Goal: Find specific page/section: Find specific page/section

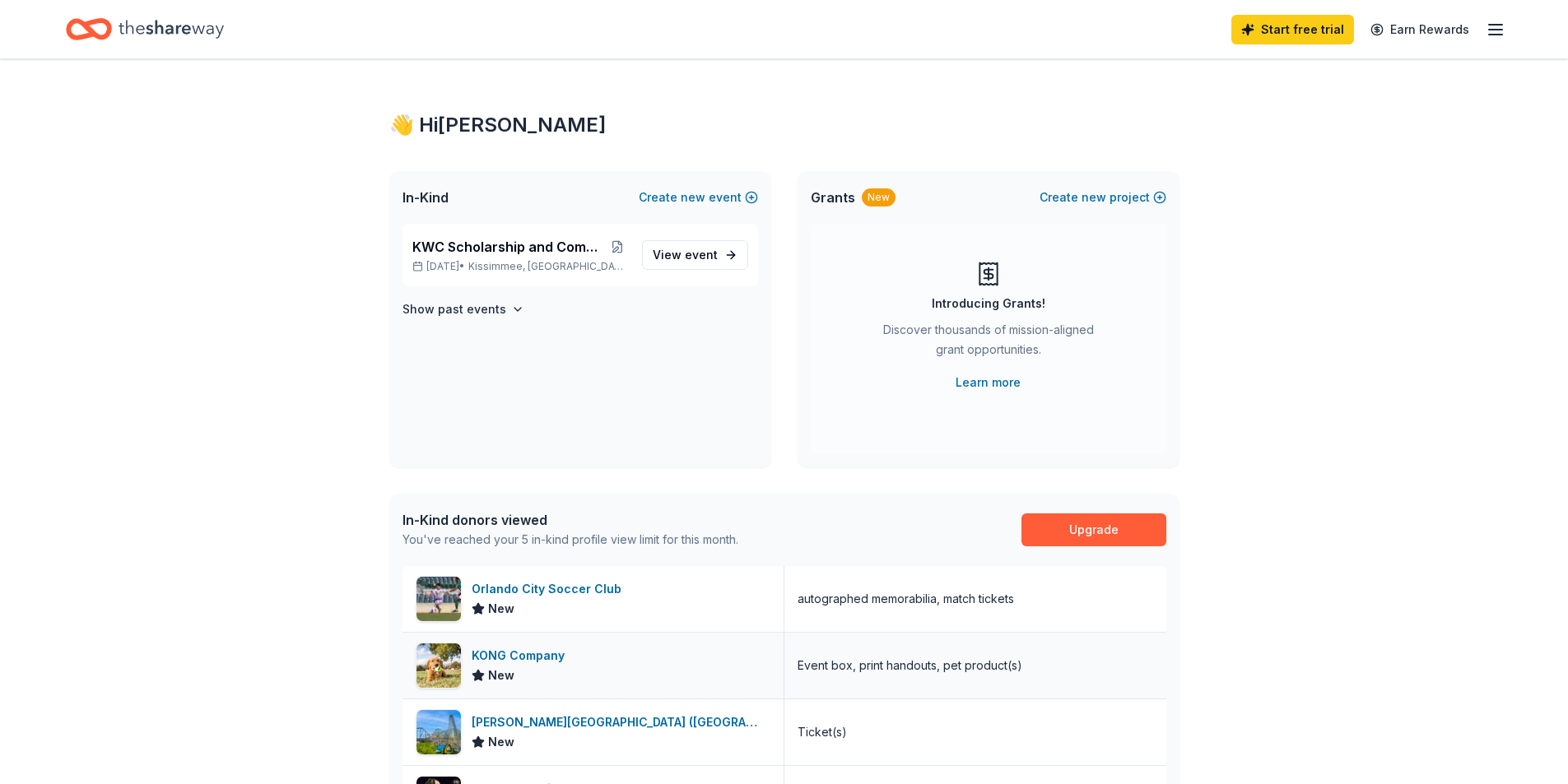
scroll to position [208, 0]
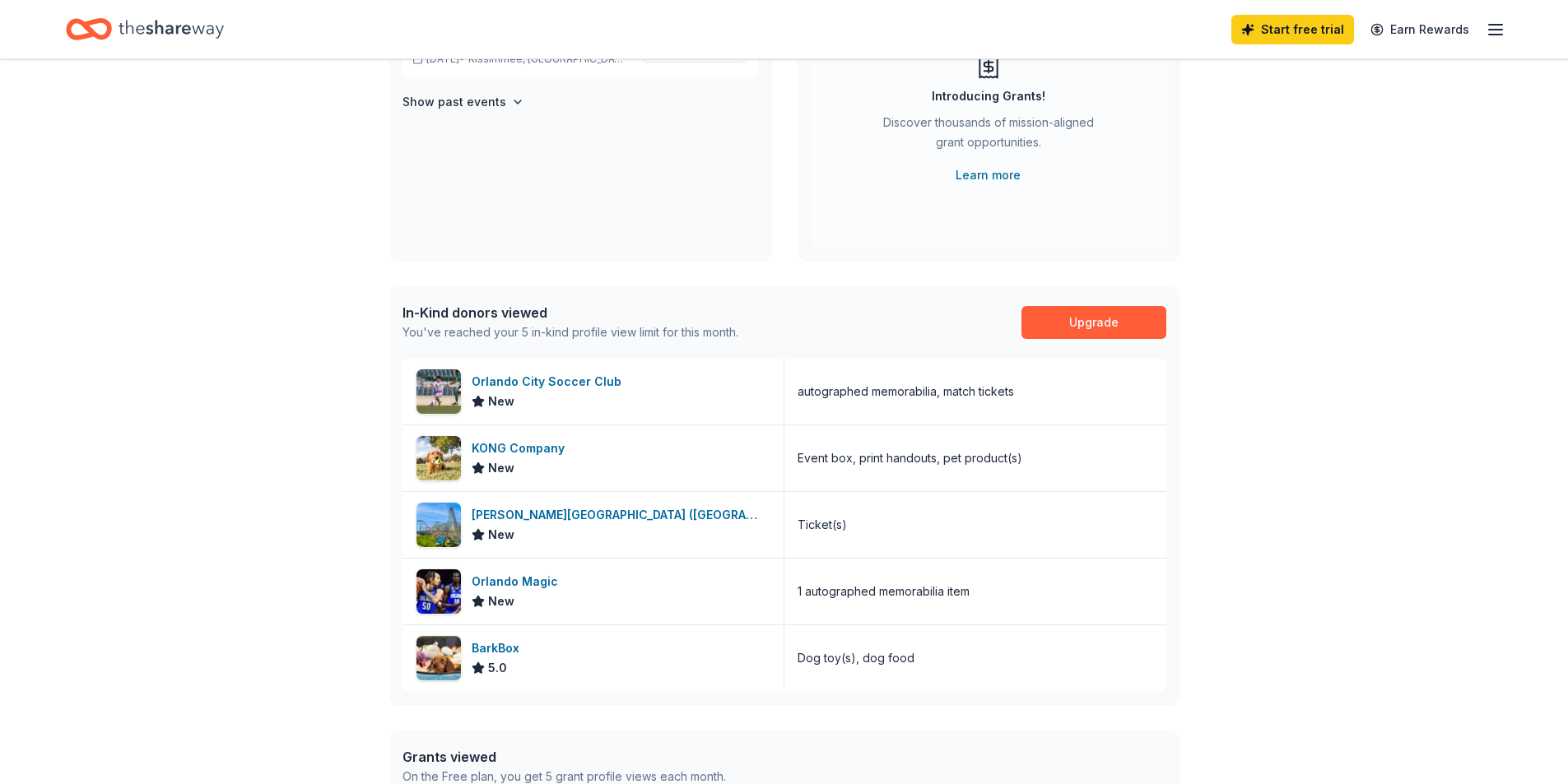
click at [262, 612] on div "👋 Hi Barb In-Kind Create new event KWC Scholarship and Community Donations Dec …" at bounding box center [784, 429] width 1568 height 1155
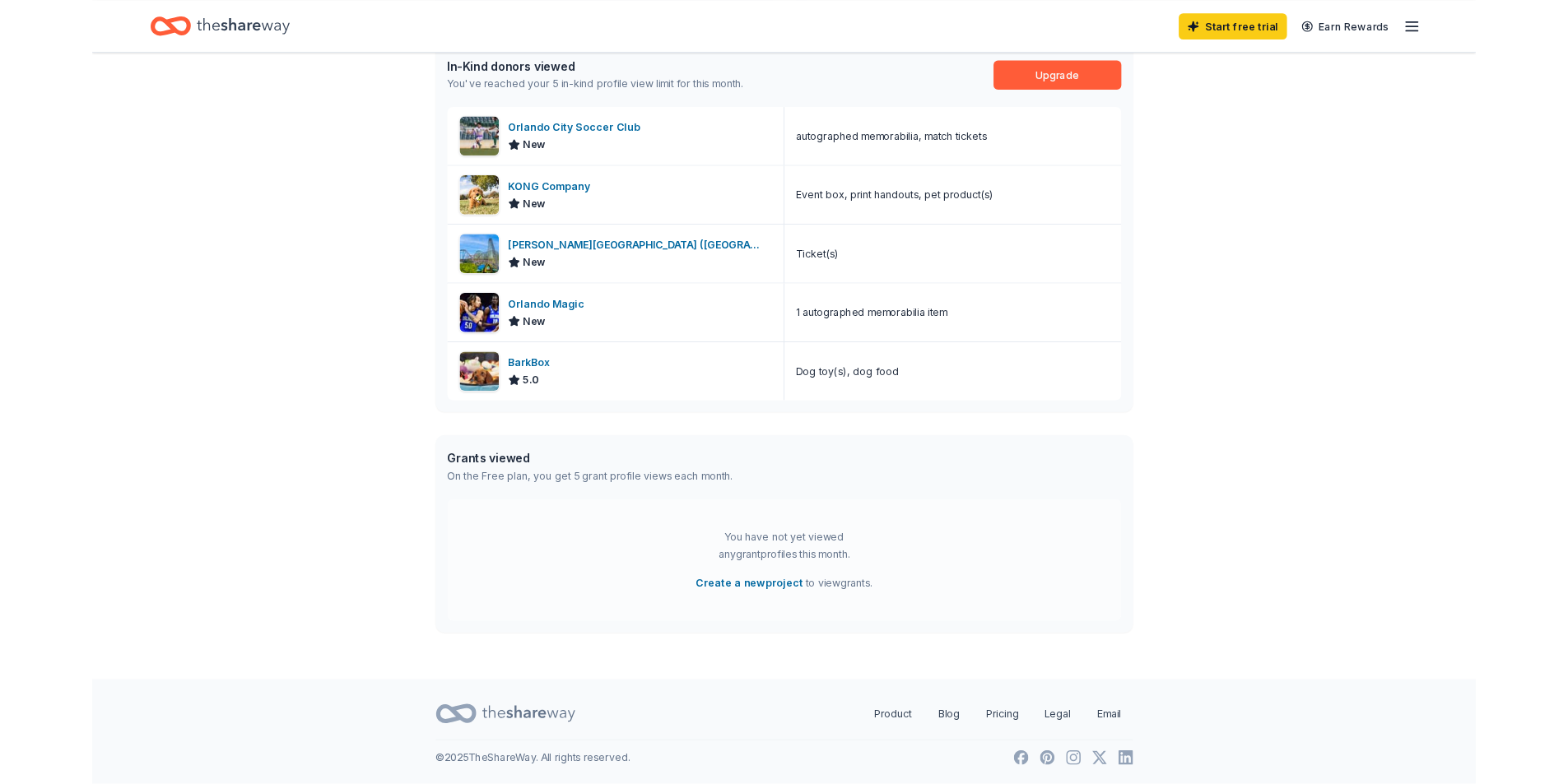
scroll to position [0, 0]
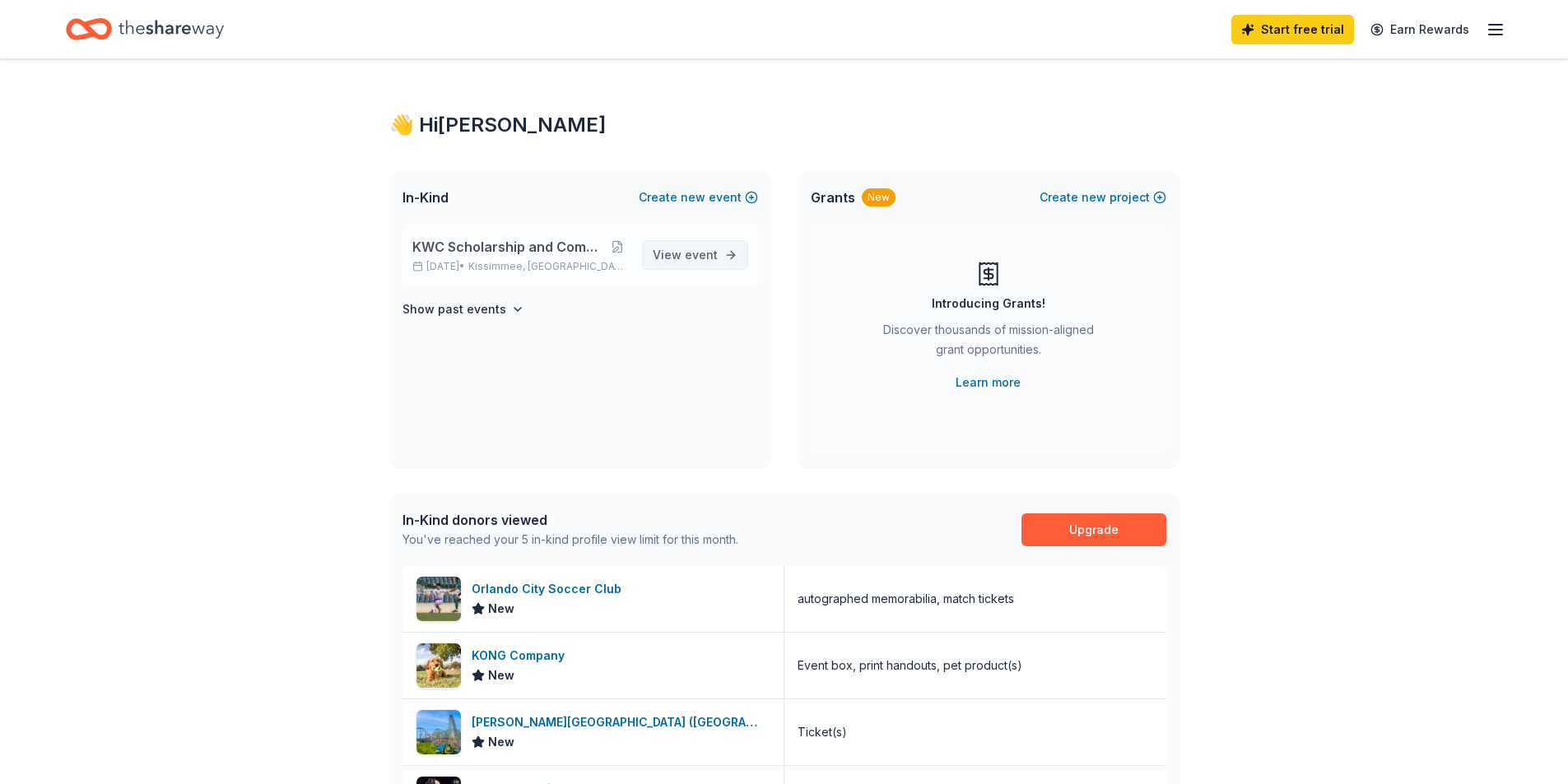
click at [677, 259] on span "View event" at bounding box center [685, 255] width 65 height 20
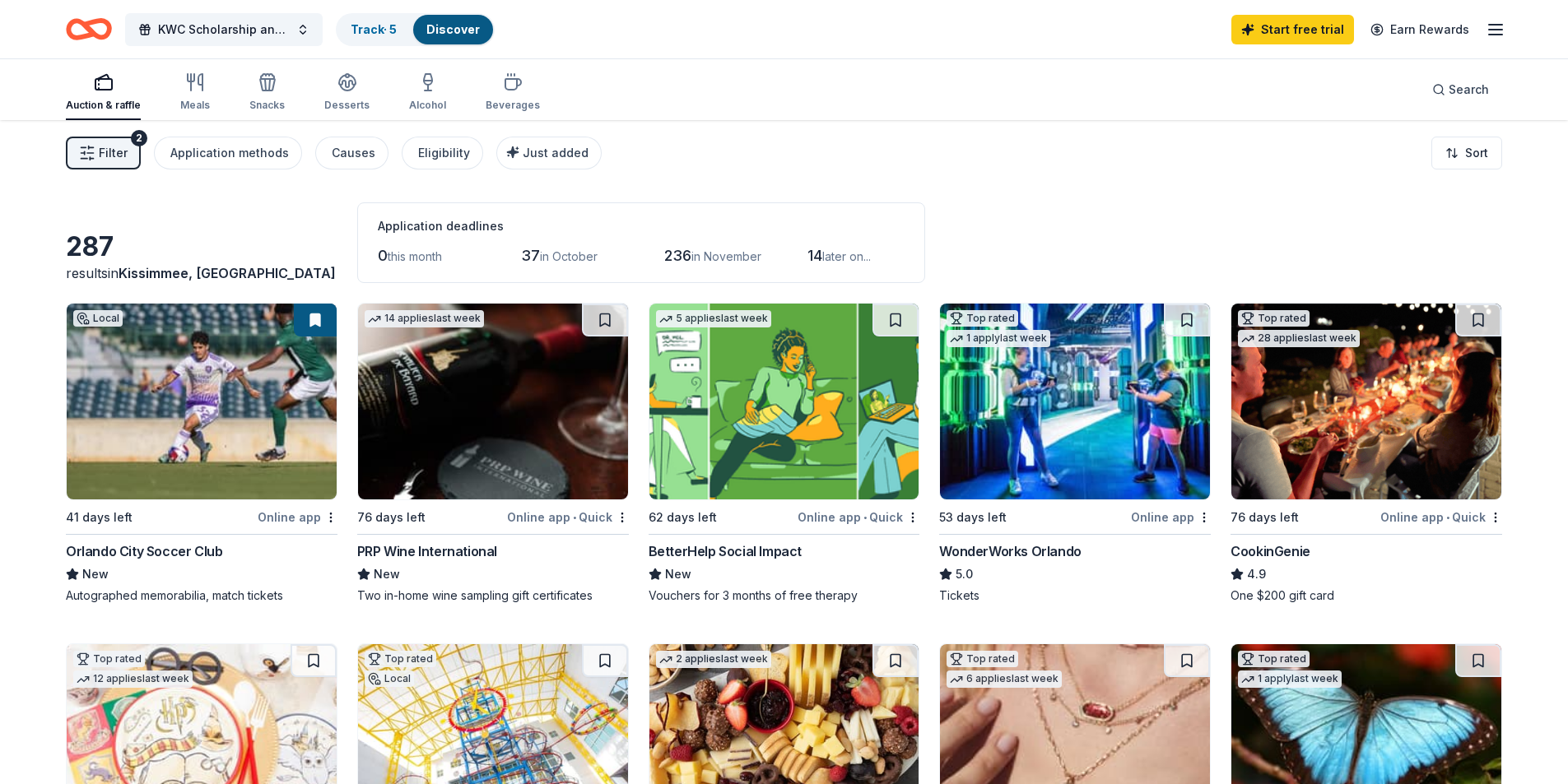
click at [1164, 512] on div "Online app" at bounding box center [1171, 516] width 79 height 21
